Goal: Information Seeking & Learning: Understand process/instructions

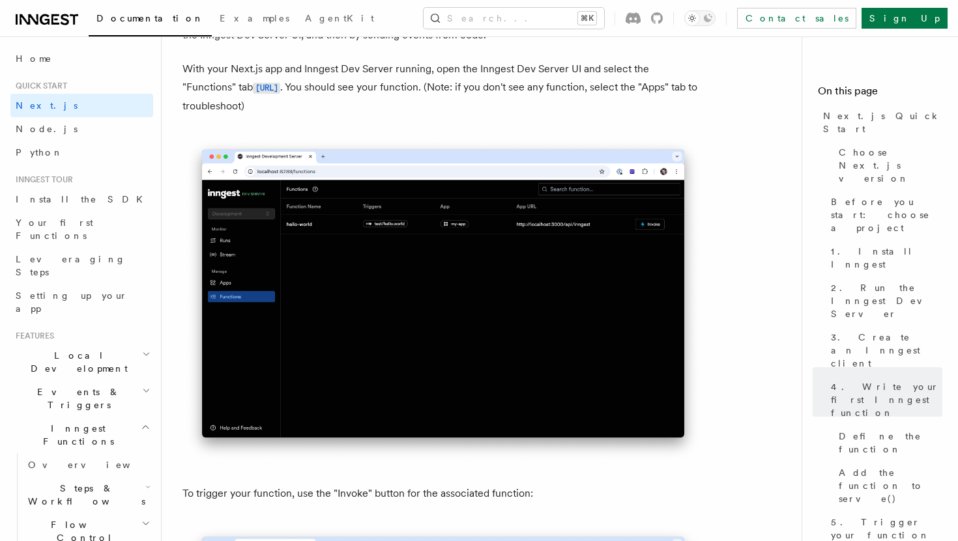
scroll to position [3592, 0]
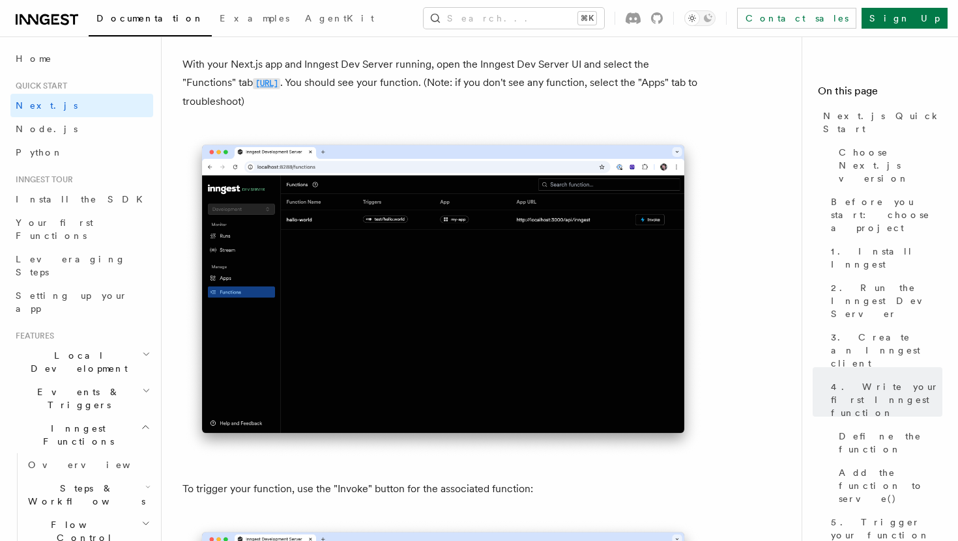
click at [280, 89] on code "[URL]" at bounding box center [266, 83] width 27 height 11
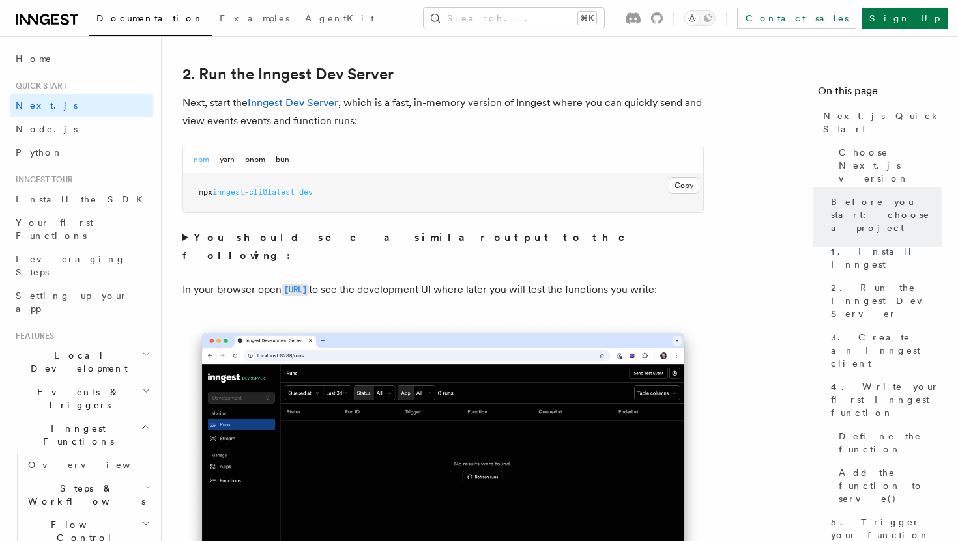
scroll to position [904, 0]
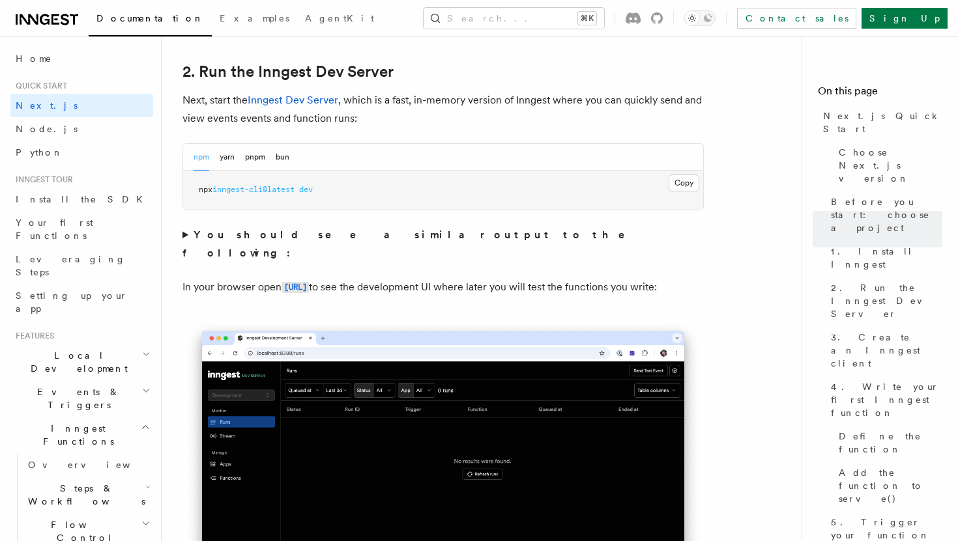
click at [294, 190] on span "inngest-cli@latest" at bounding box center [253, 189] width 82 height 9
click at [248, 156] on button "pnpm" at bounding box center [255, 157] width 20 height 27
click at [264, 192] on span "inngest-cli@latest" at bounding box center [276, 189] width 82 height 9
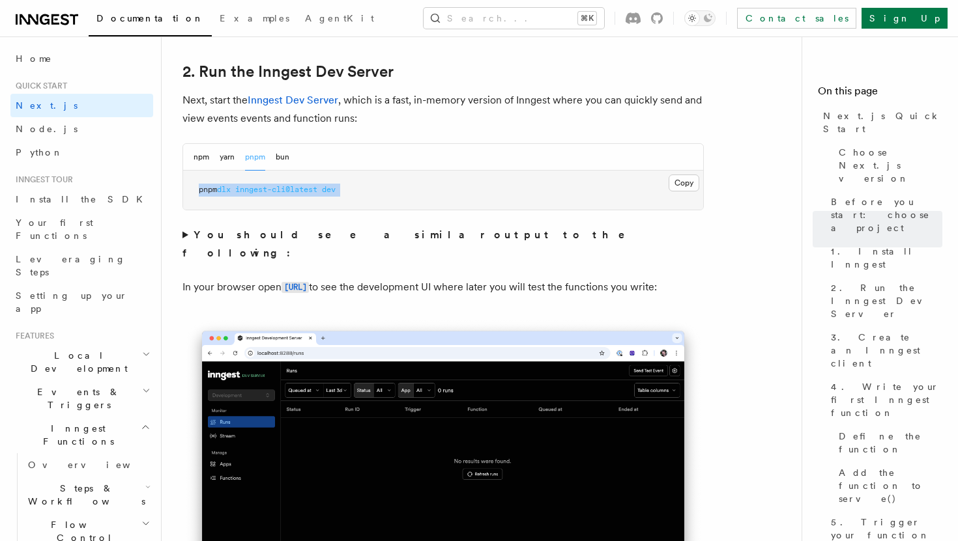
click at [264, 192] on span "inngest-cli@latest" at bounding box center [276, 189] width 82 height 9
copy div "pnpm dlx inngest-cli@latest dev"
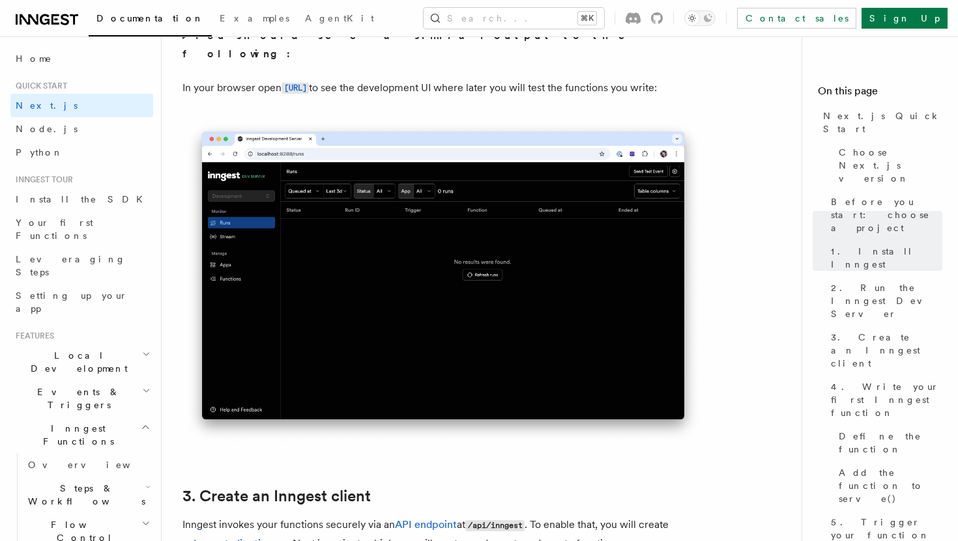
scroll to position [1105, 0]
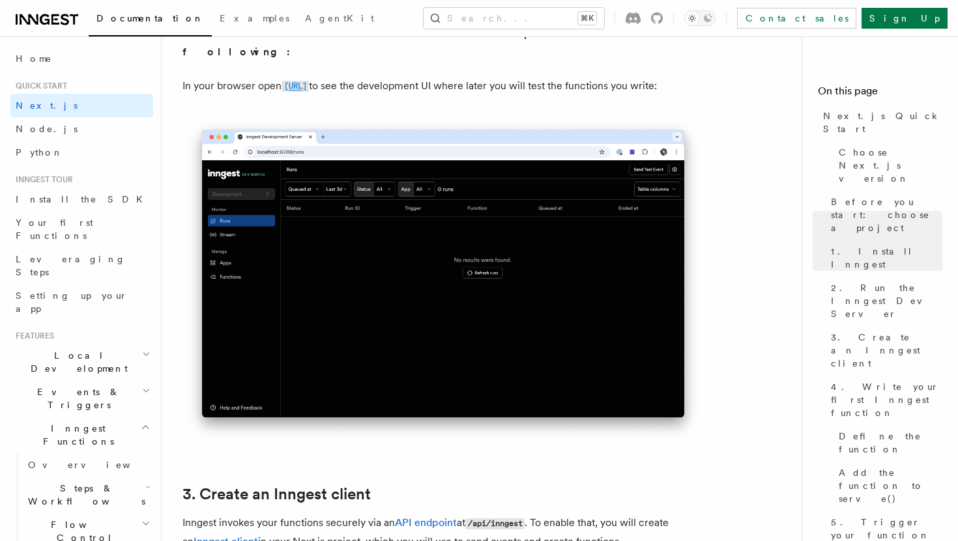
click at [309, 81] on code "[URL]" at bounding box center [294, 86] width 27 height 11
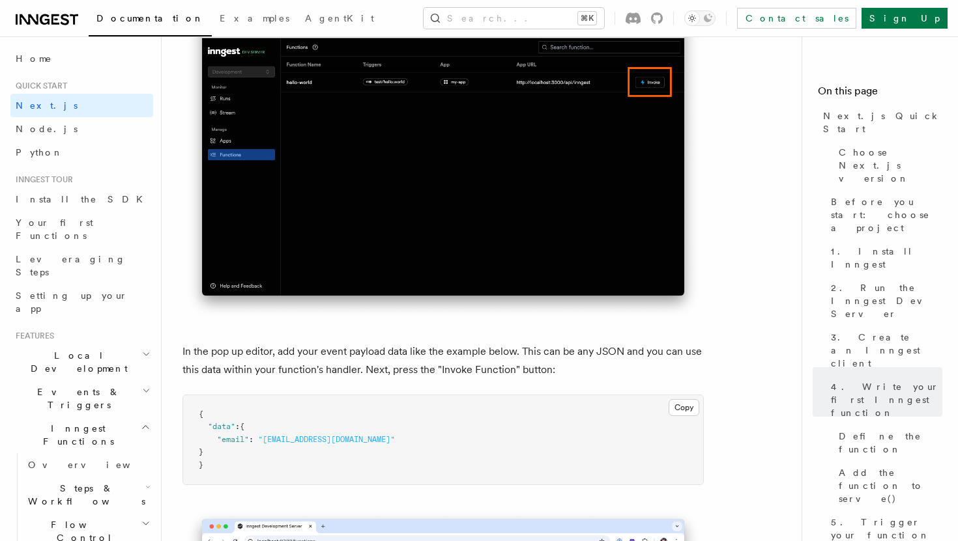
scroll to position [3621, 0]
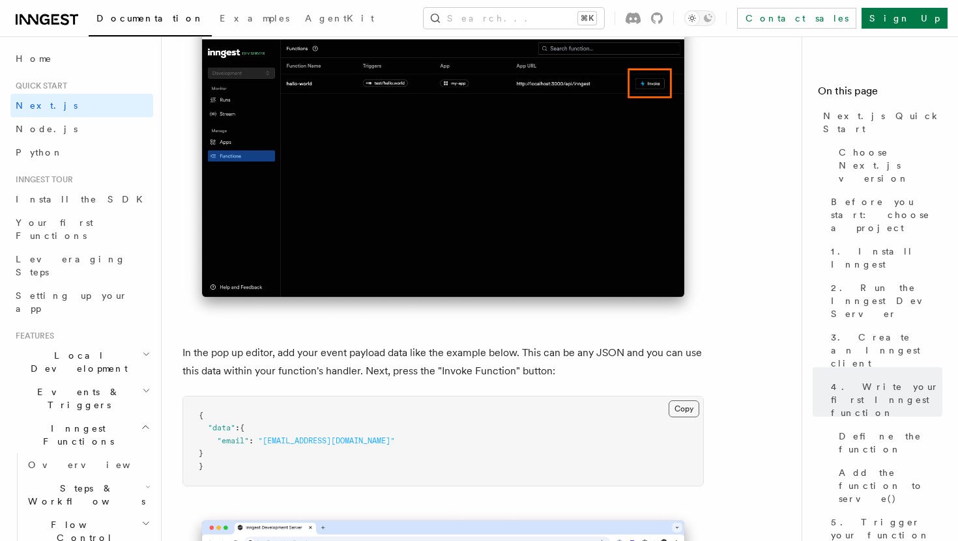
click at [679, 406] on button "Copy Copied" at bounding box center [683, 409] width 31 height 17
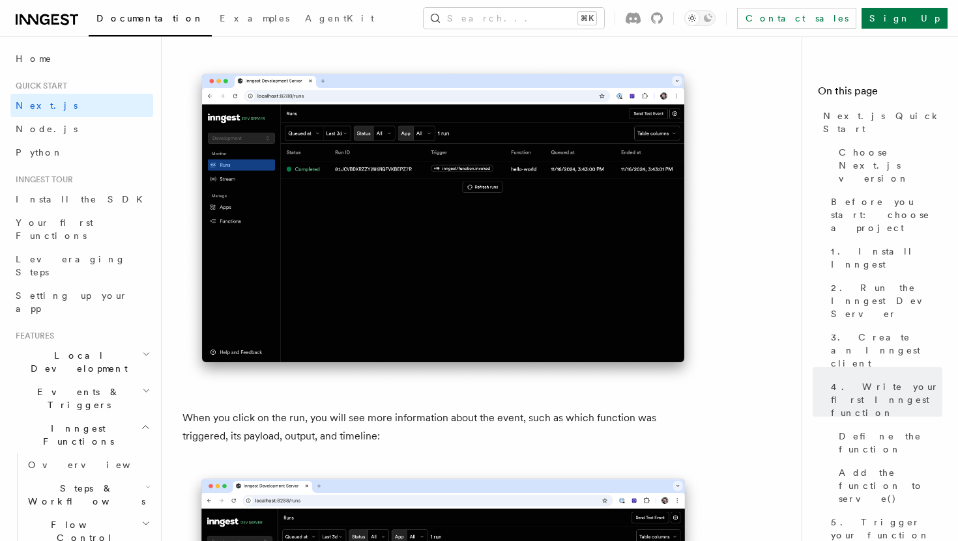
scroll to position [4476, 0]
